Goal: Task Accomplishment & Management: Complete application form

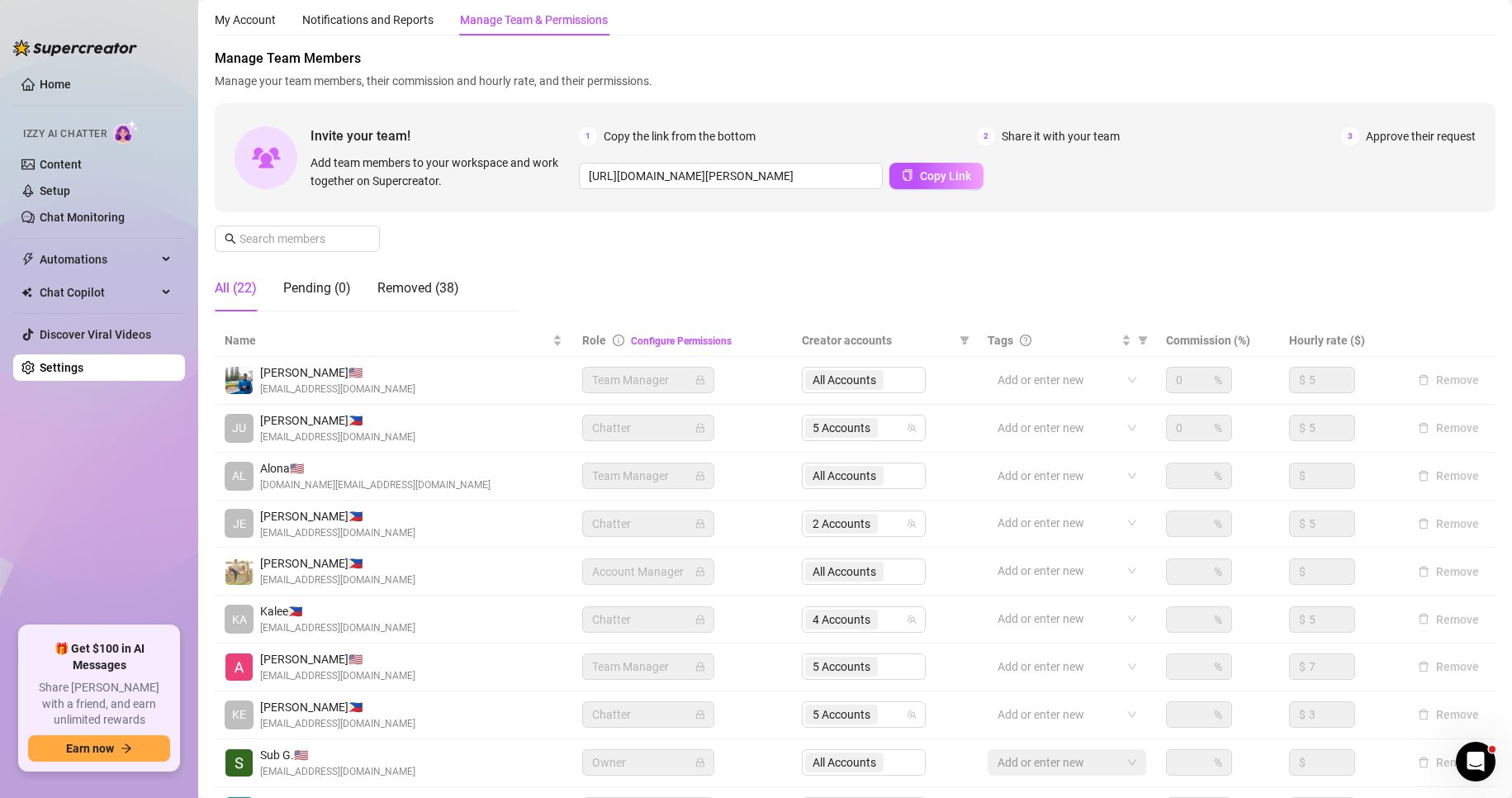
scroll to position [44, 0]
click at [70, 185] on link "Setup" at bounding box center [55, 191] width 30 height 13
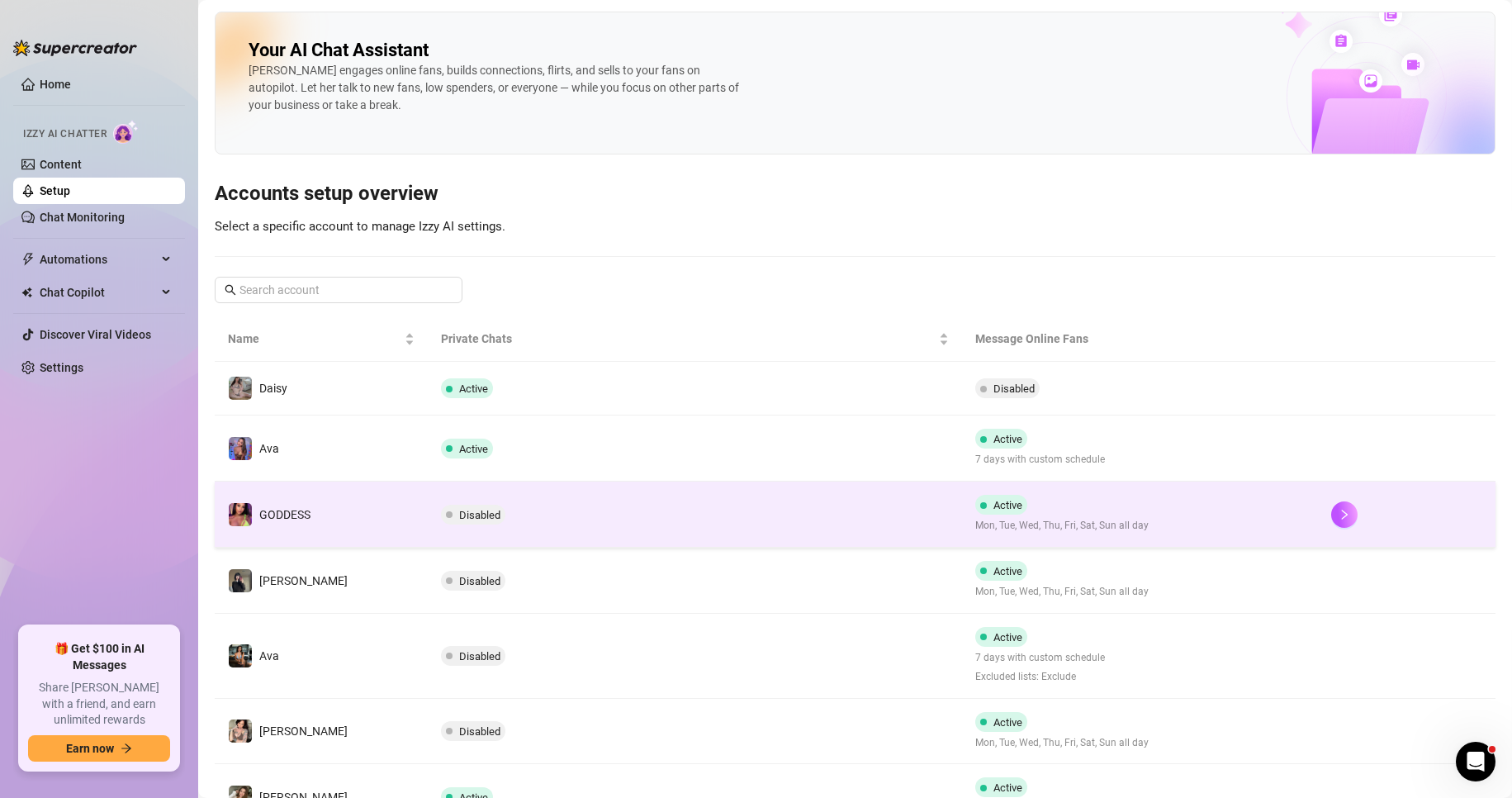
scroll to position [287, 0]
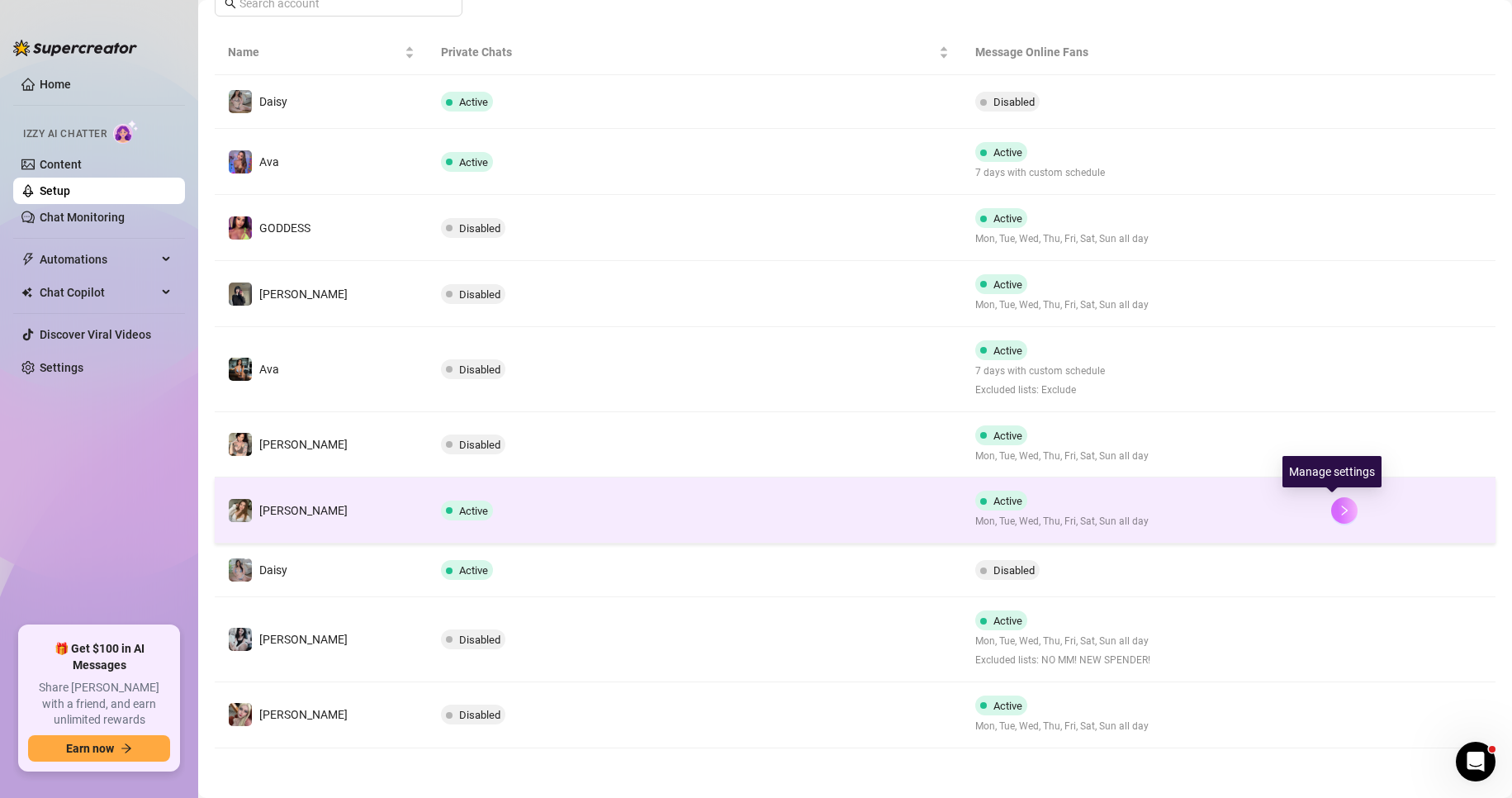
click at [1338, 505] on icon "right" at bounding box center [1344, 511] width 12 height 12
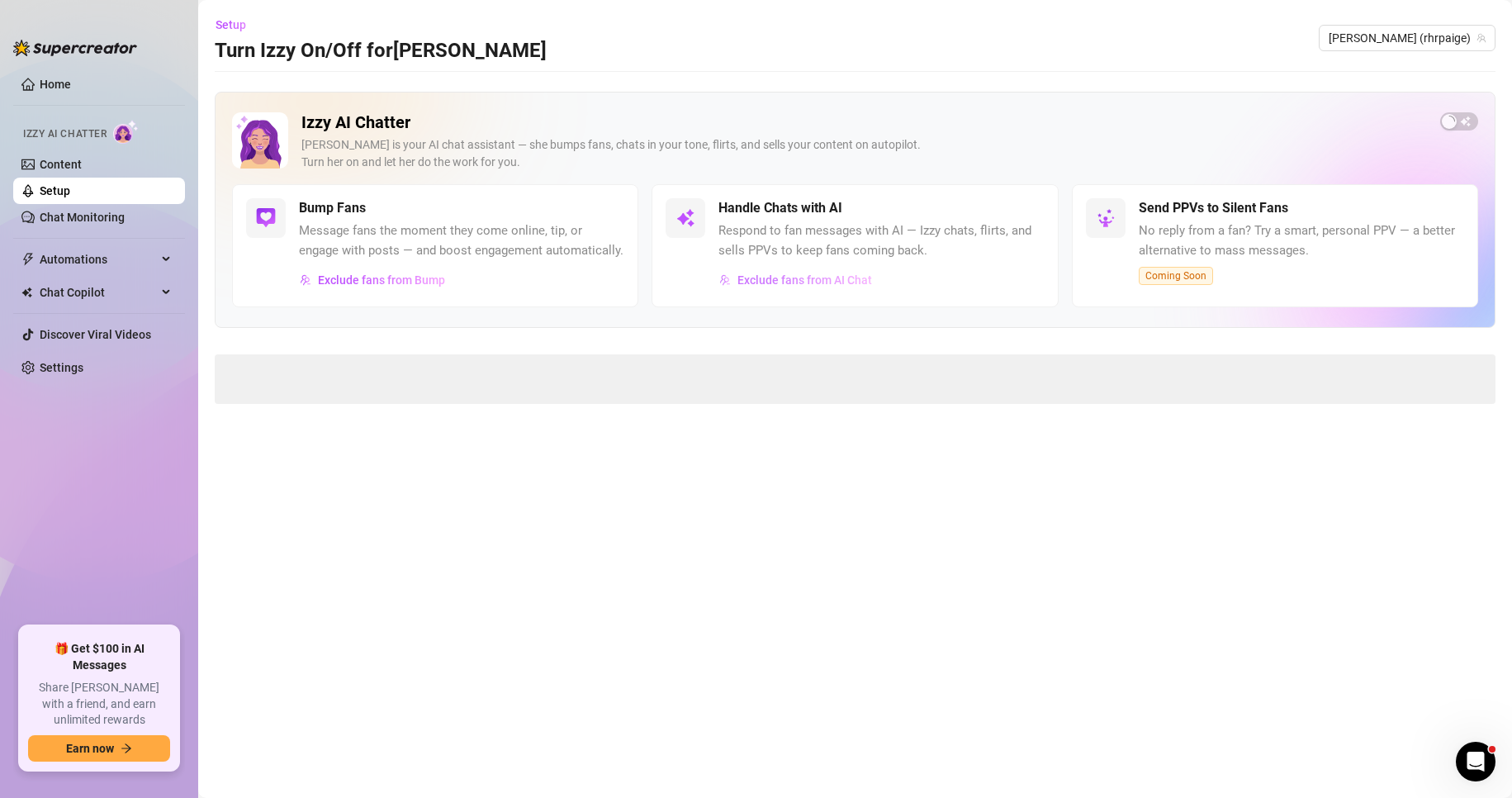
click at [814, 282] on span "Exclude fans from AI Chat" at bounding box center [804, 280] width 135 height 13
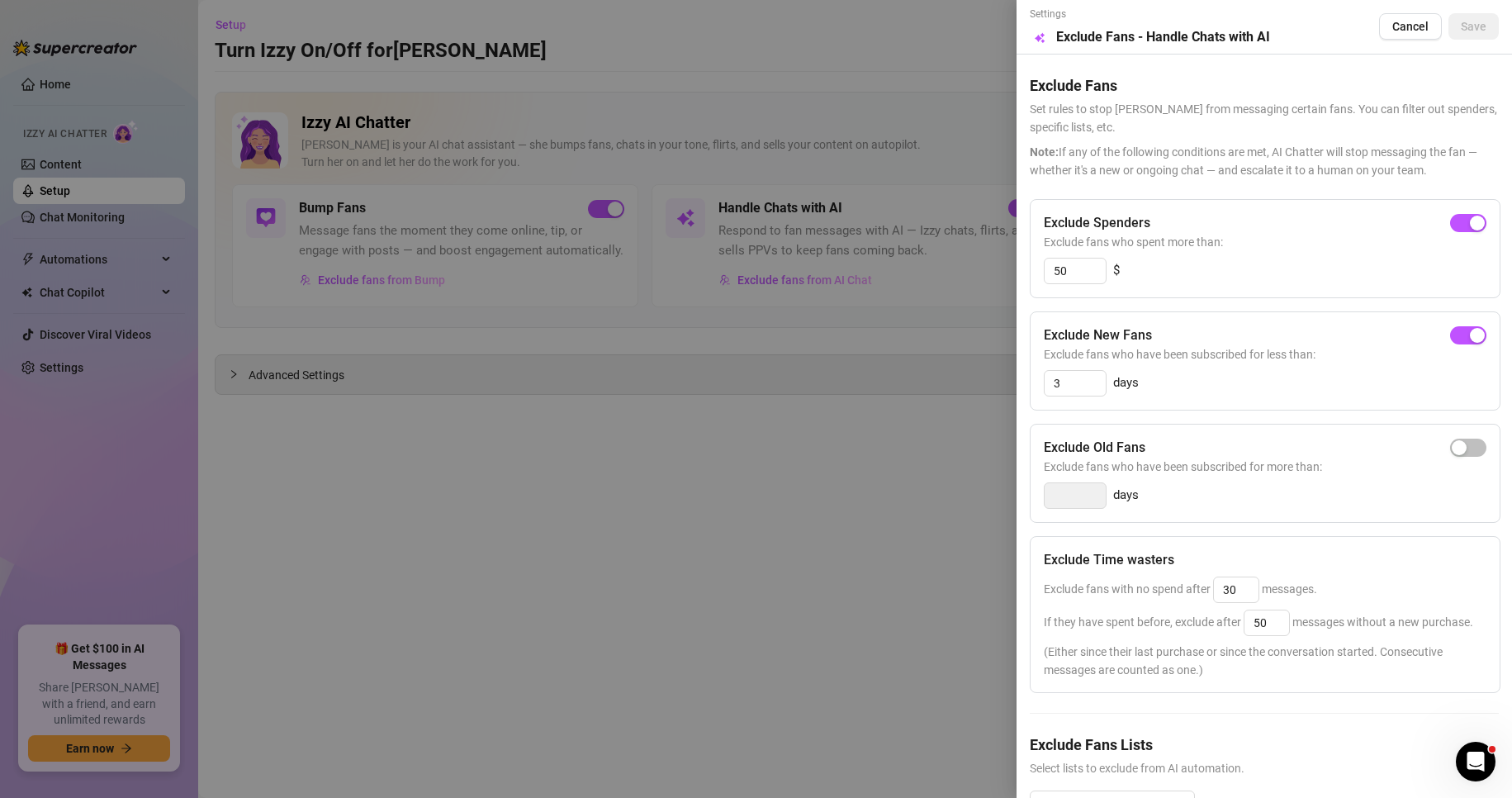
click at [691, 466] on div at bounding box center [756, 399] width 1512 height 798
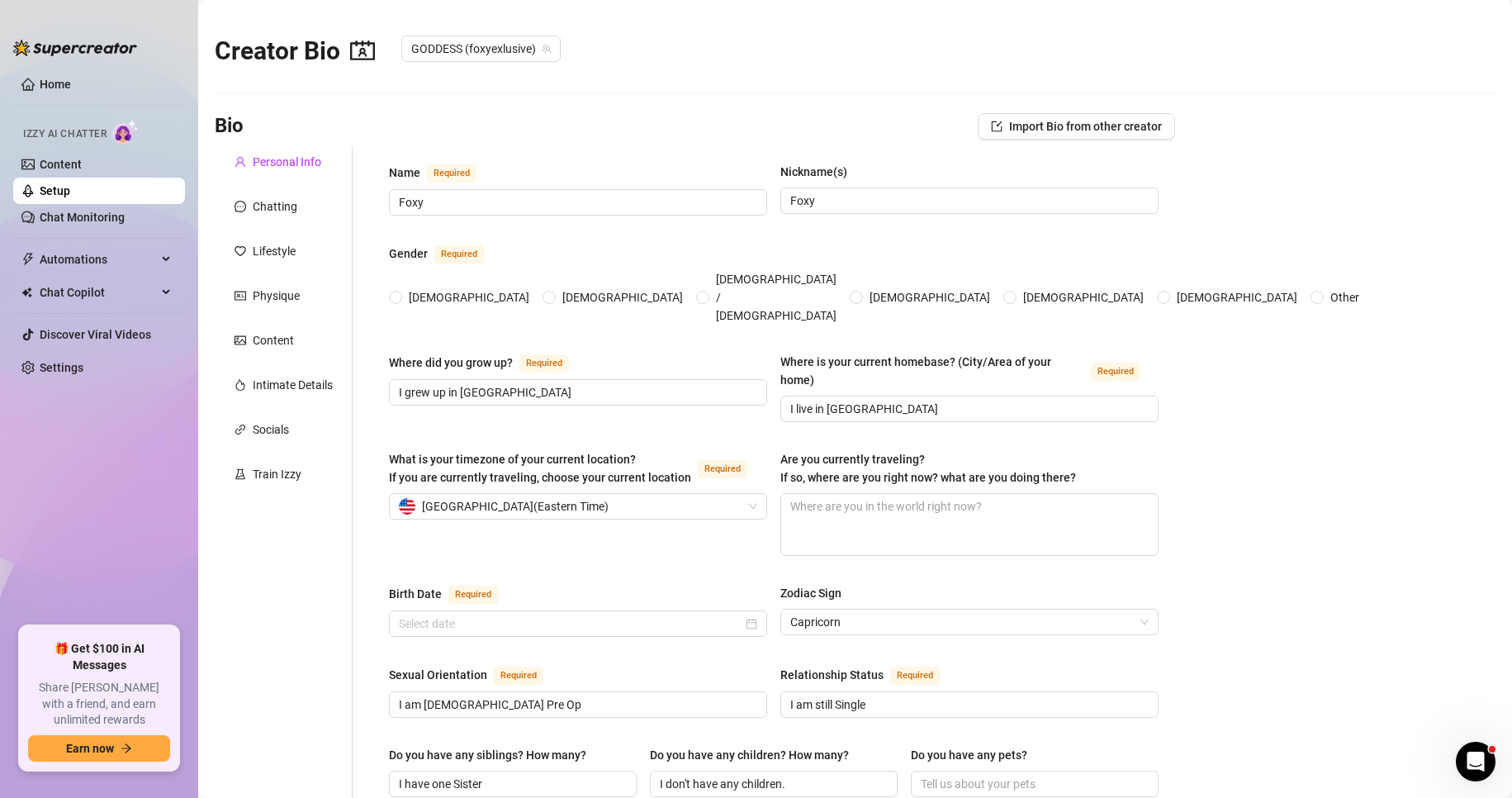
radio input "true"
type input "[DATE]"
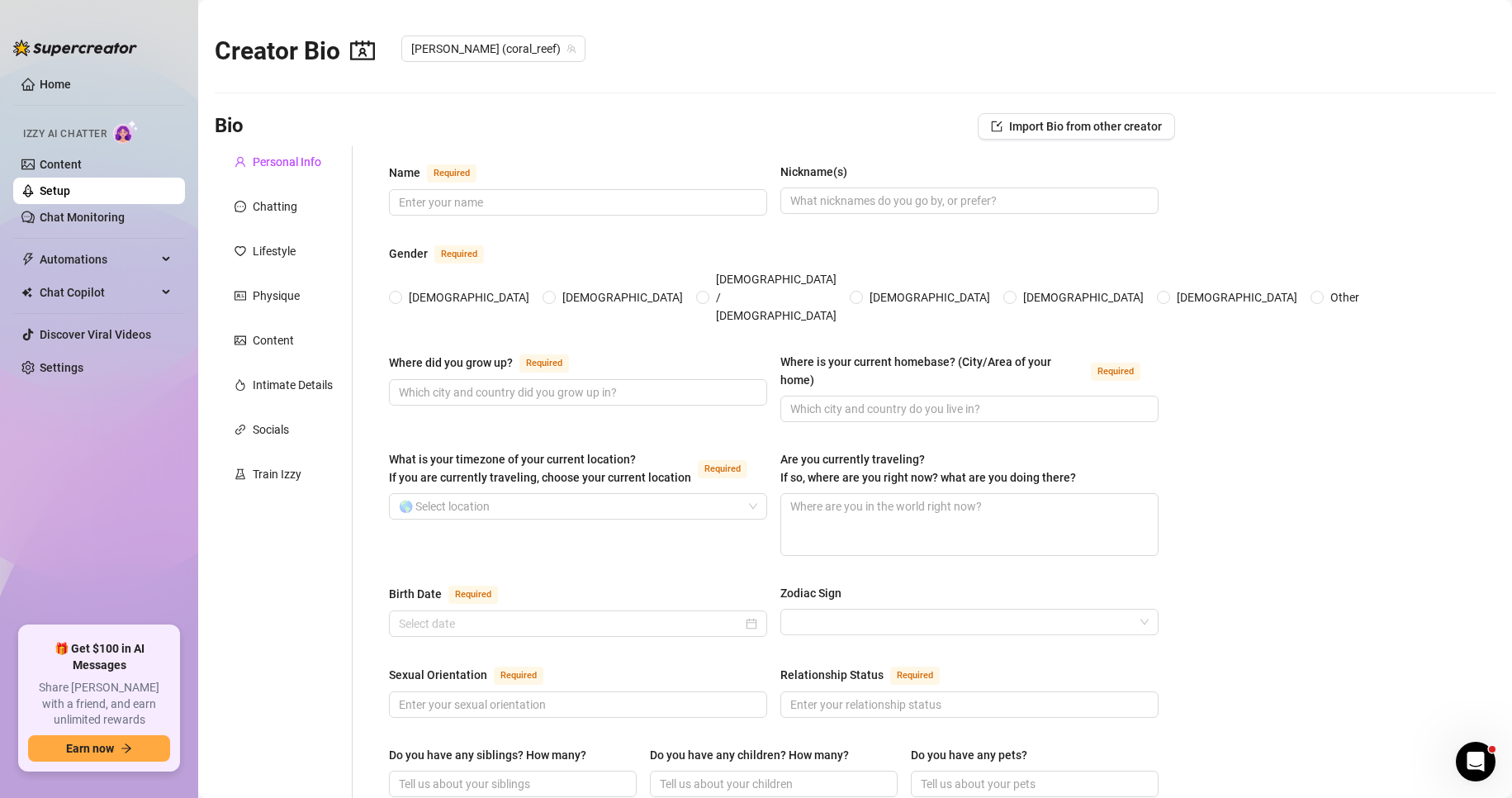
type input "[PERSON_NAME]"
type input "[PERSON_NAME], Coral_Reef, [PERSON_NAME] the doll"
type input "In my princess castle on the beach"
type input "In my princess Castle in the mountains, west coast of [GEOGRAPHIC_DATA]"
type textarea "I'm not traveling"
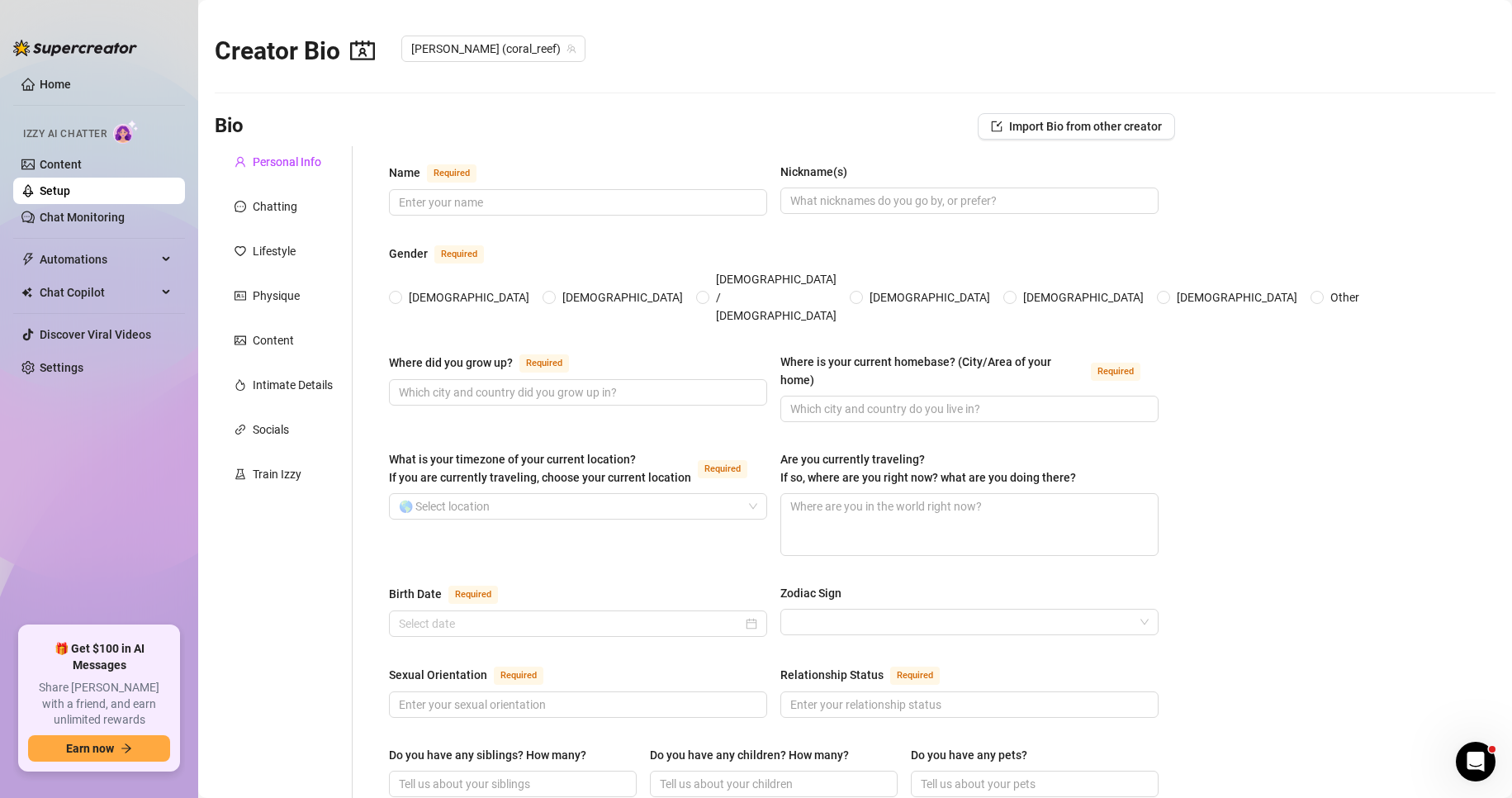
type input "Straight"
type input "Single"
type input "No"
type input "Yes 3 corgis"
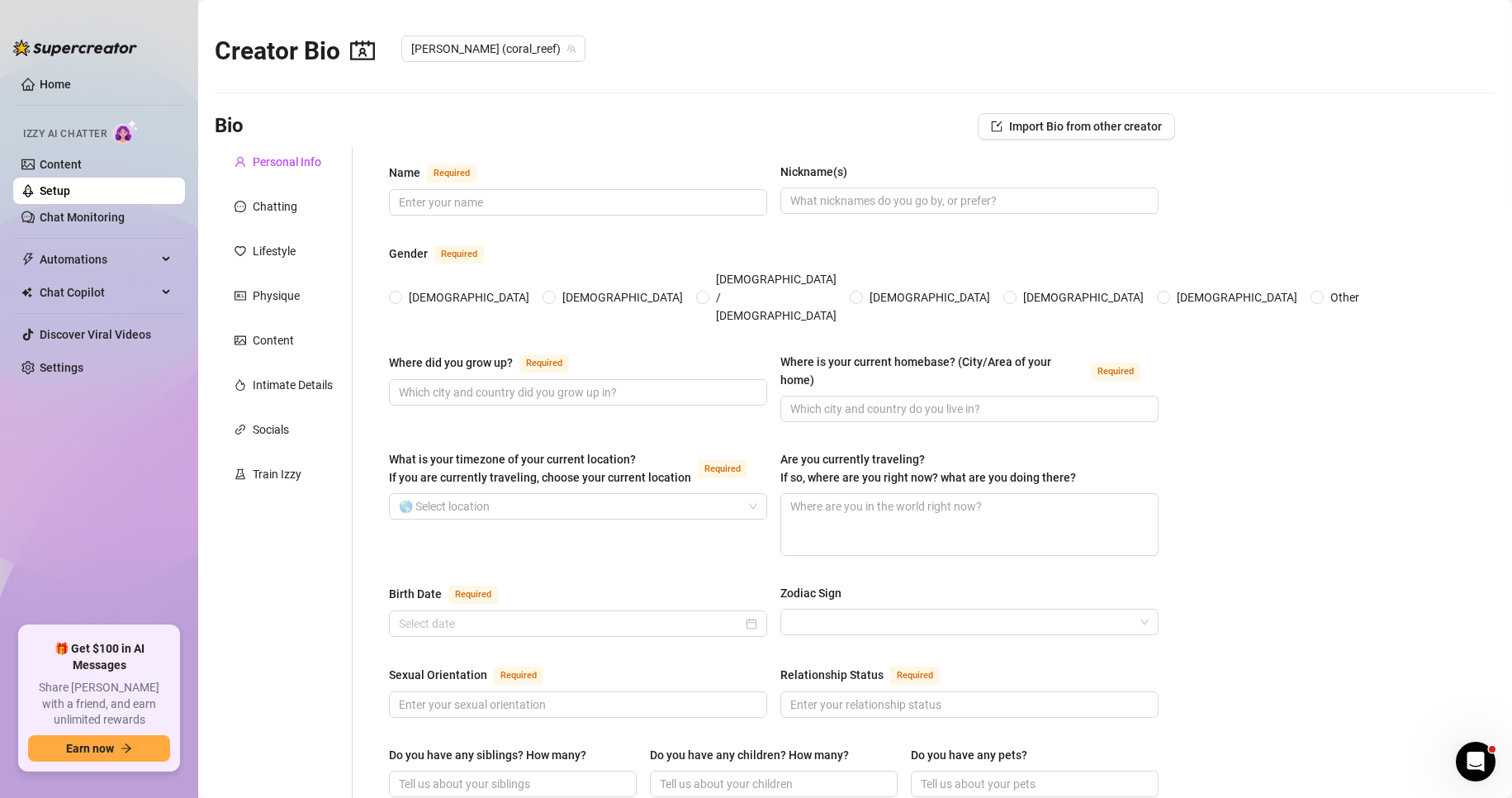
type input "I'm a full time princess"
type input "Streamer on chaturbate"
type input "Some college"
type textarea "Buy a house, I want to get married, I’d like to move, start a business maybe li…"
type textarea "I’m [PERSON_NAME] I like to talk to people, share my art, model on the internet…"
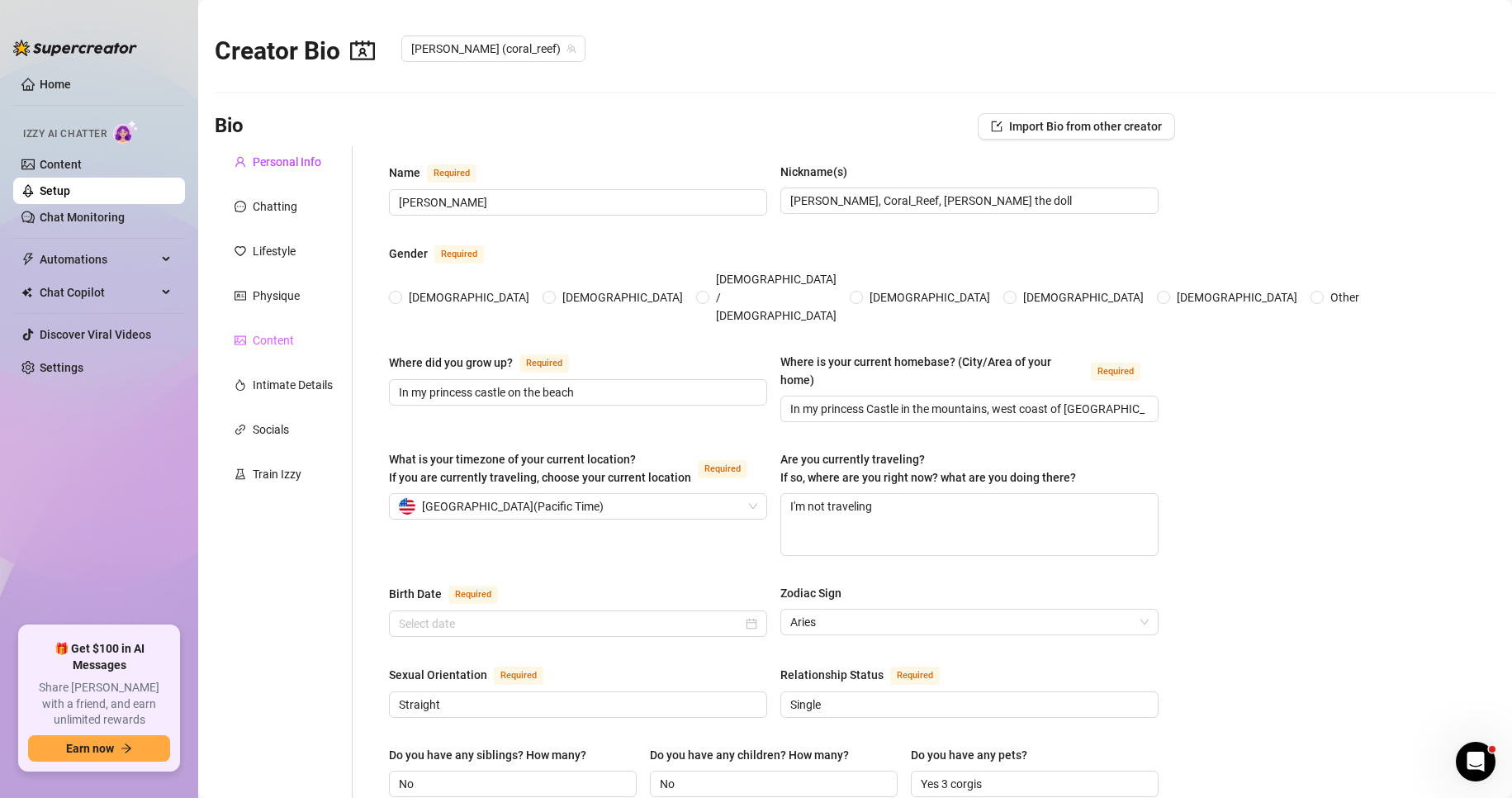
radio input "true"
type input "[DATE]"
